Goal: Complete application form

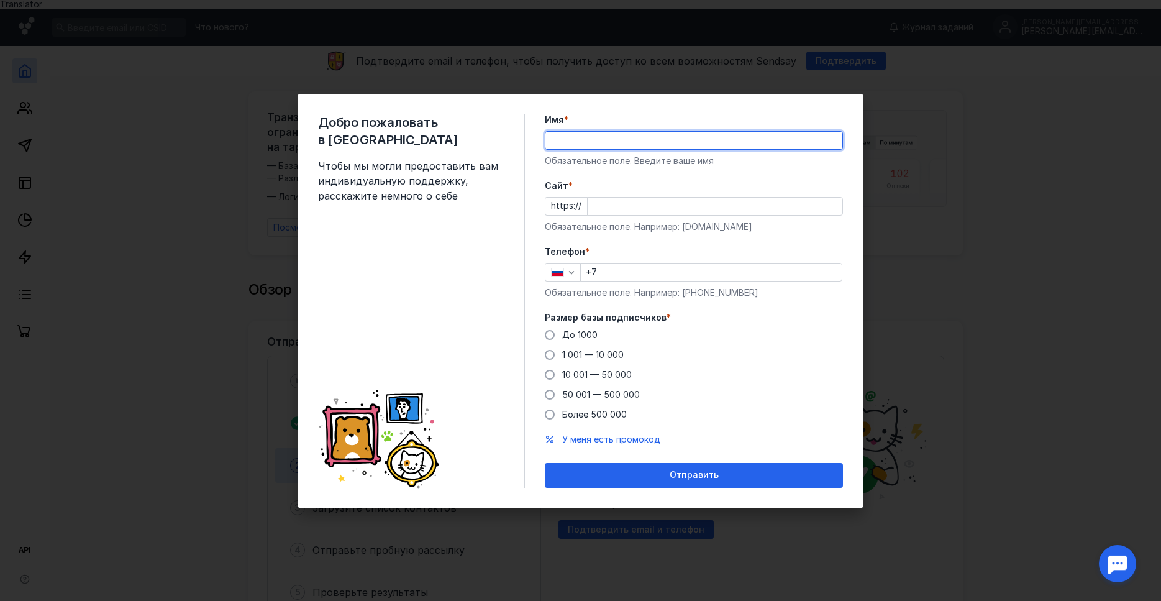
click at [572, 139] on input "Имя *" at bounding box center [693, 140] width 297 height 17
type input "B"
type input "[PERSON_NAME]"
click at [597, 204] on input "Cайт *" at bounding box center [715, 206] width 255 height 17
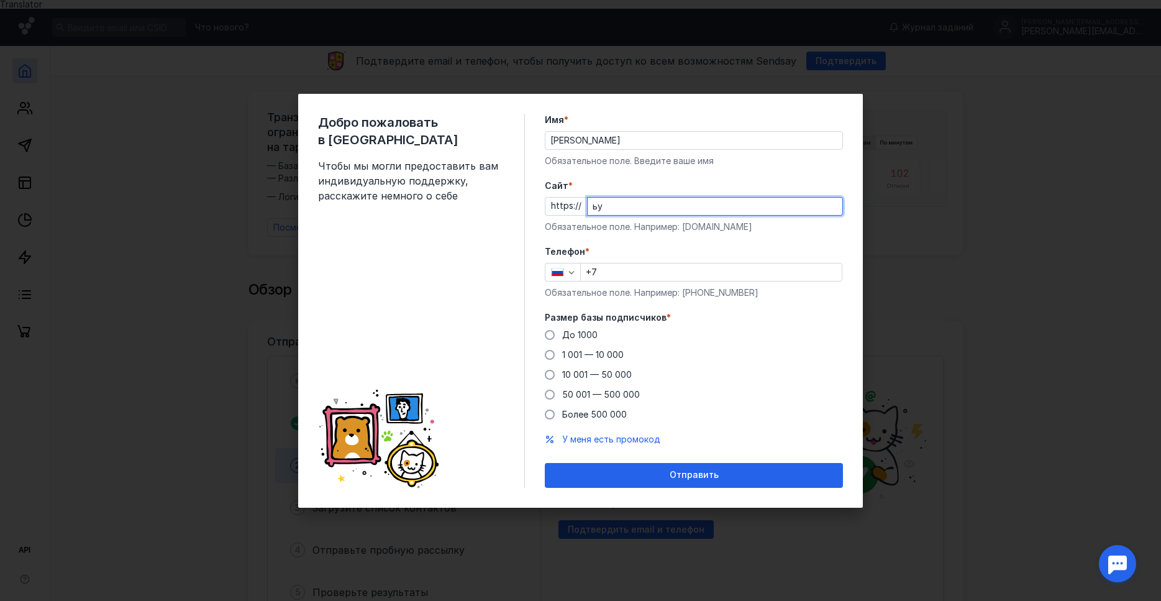
type input "ь"
type input "[DOMAIN_NAME]"
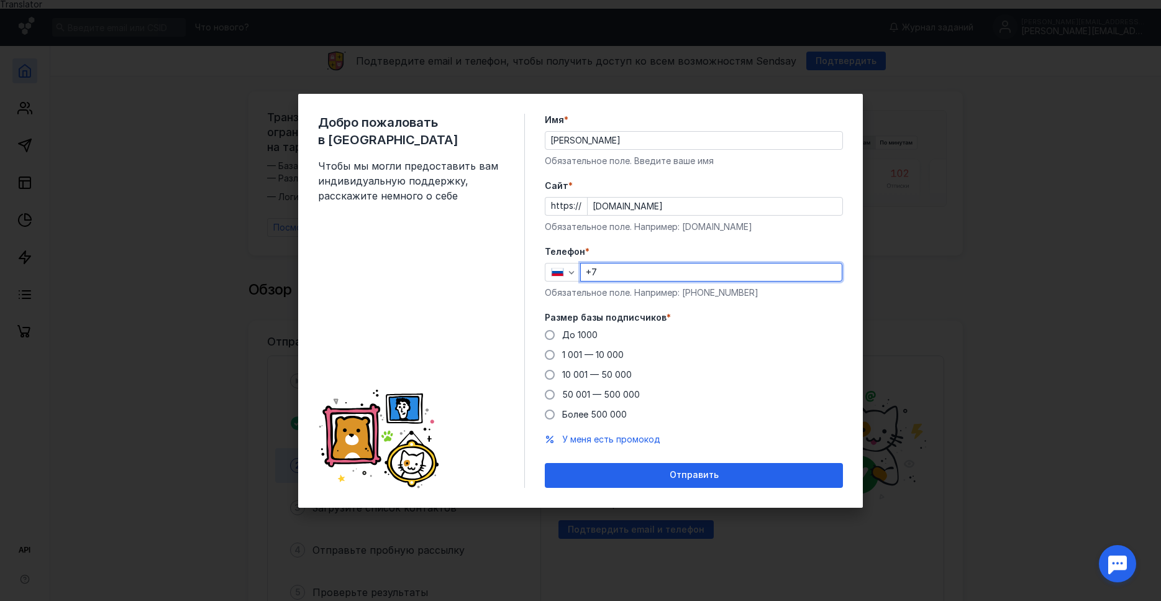
click at [601, 268] on input "+7" at bounding box center [711, 271] width 261 height 17
type input "[PHONE_NUMBER]"
click at [548, 335] on span at bounding box center [550, 335] width 10 height 10
click at [0, 0] on input "До 1000" at bounding box center [0, 0] width 0 height 0
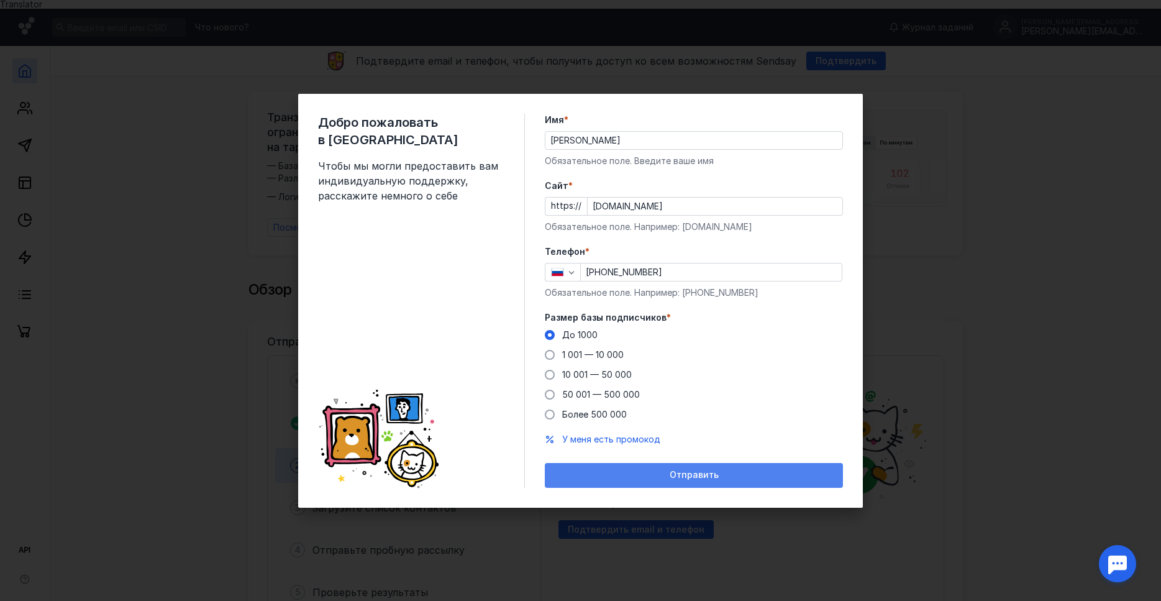
click at [671, 471] on div "Отправить" at bounding box center [694, 475] width 286 height 11
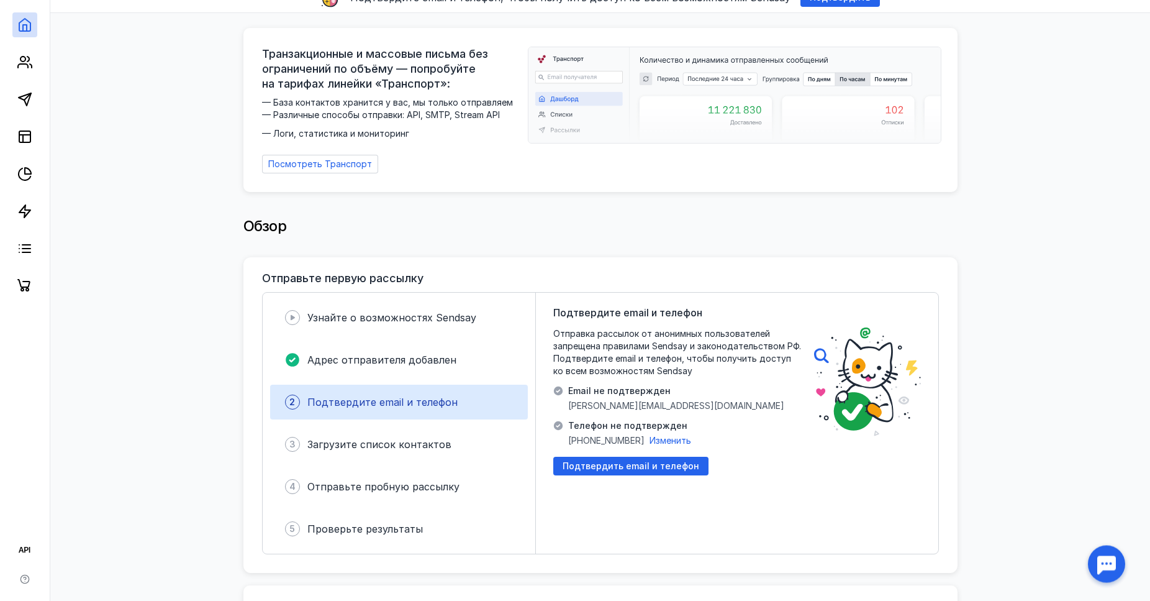
scroll to position [127, 0]
